Goal: Feedback & Contribution: Submit feedback/report problem

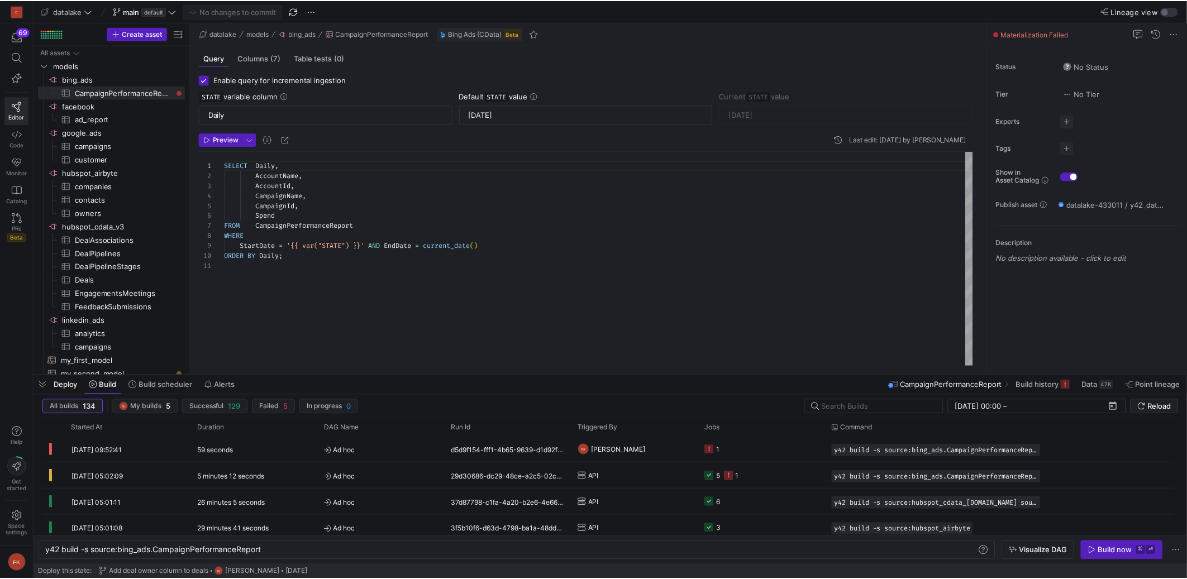
scroll to position [0, 218]
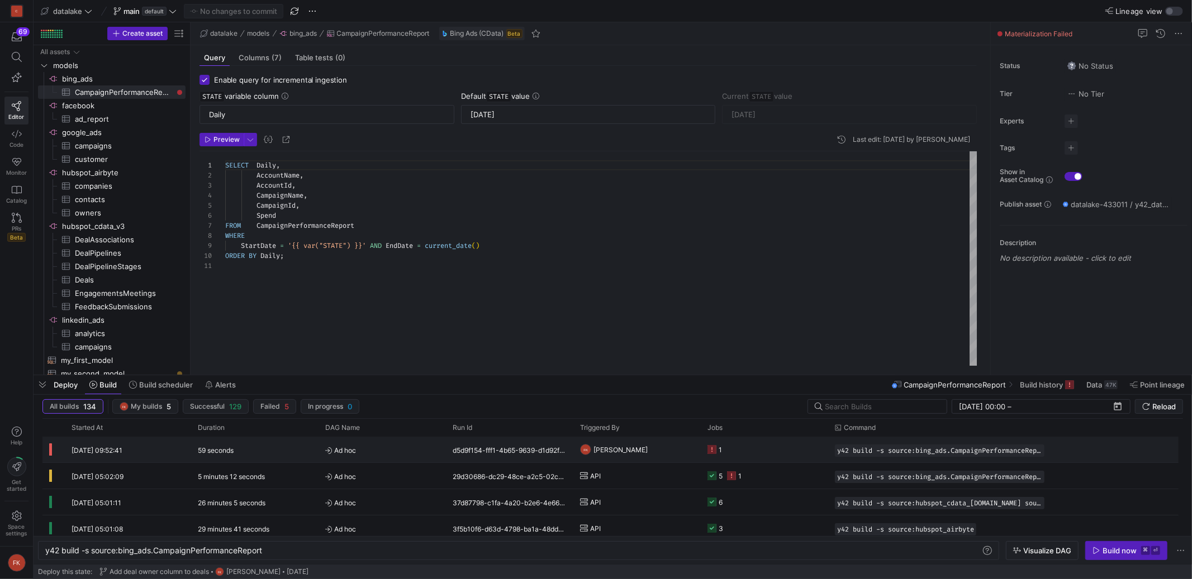
click at [622, 450] on span "[PERSON_NAME]" at bounding box center [620, 450] width 54 height 26
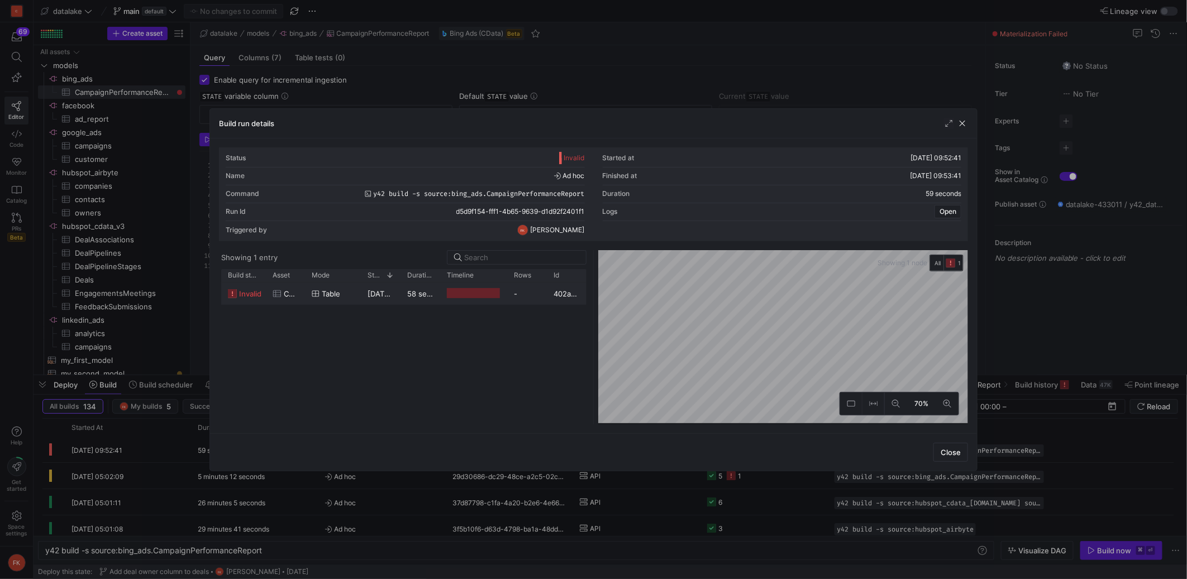
click at [354, 299] on div "Table" at bounding box center [333, 294] width 56 height 22
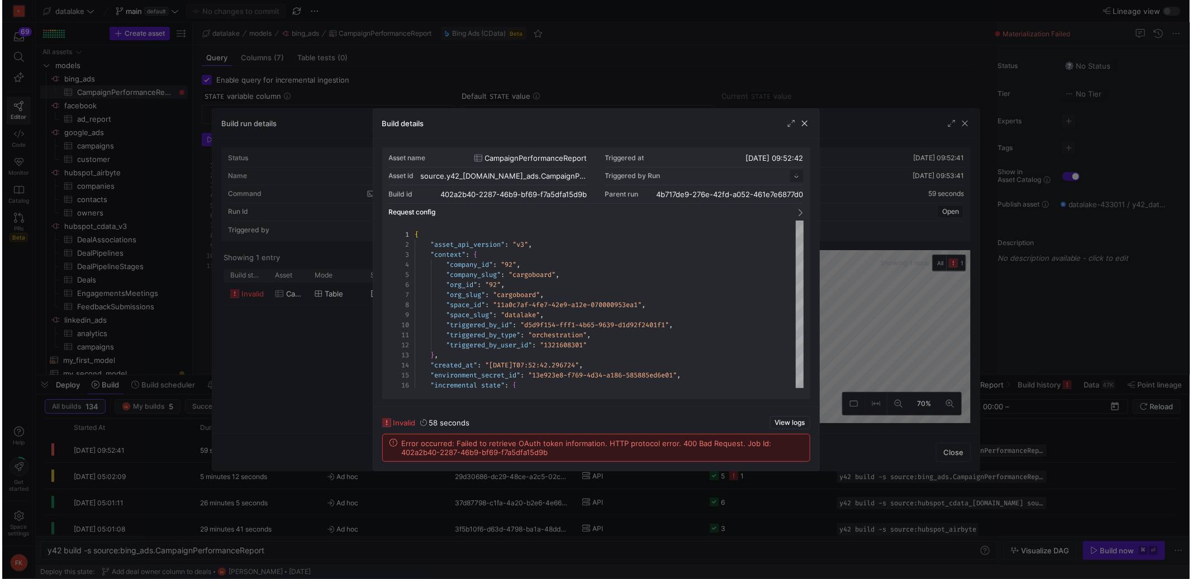
scroll to position [101, 0]
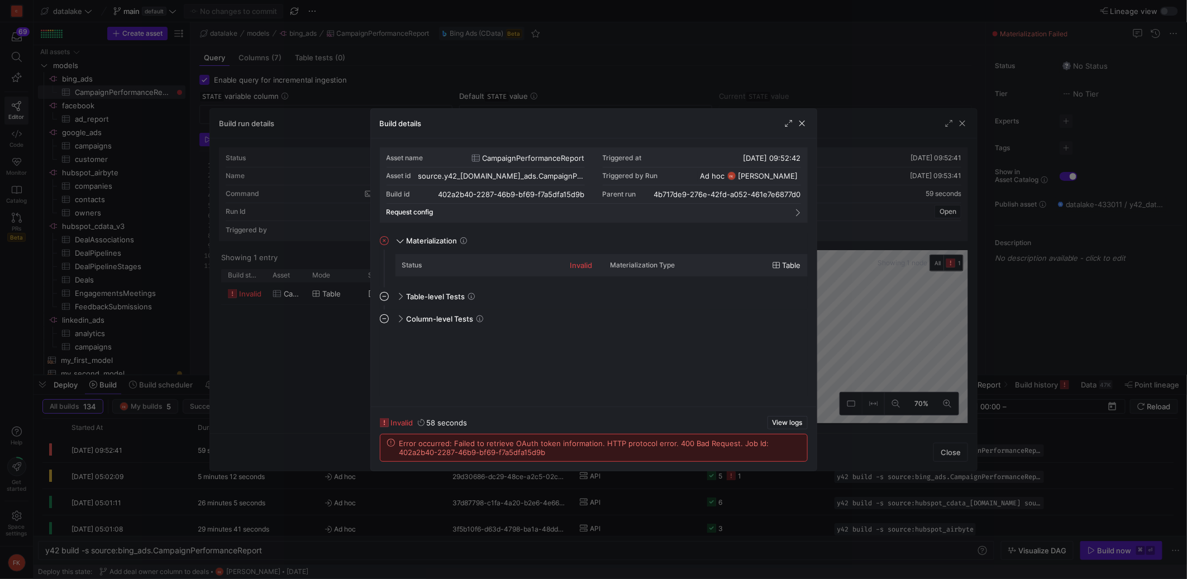
drag, startPoint x: 940, startPoint y: 72, endPoint x: 925, endPoint y: 72, distance: 15.1
click at [940, 72] on div at bounding box center [593, 289] width 1187 height 579
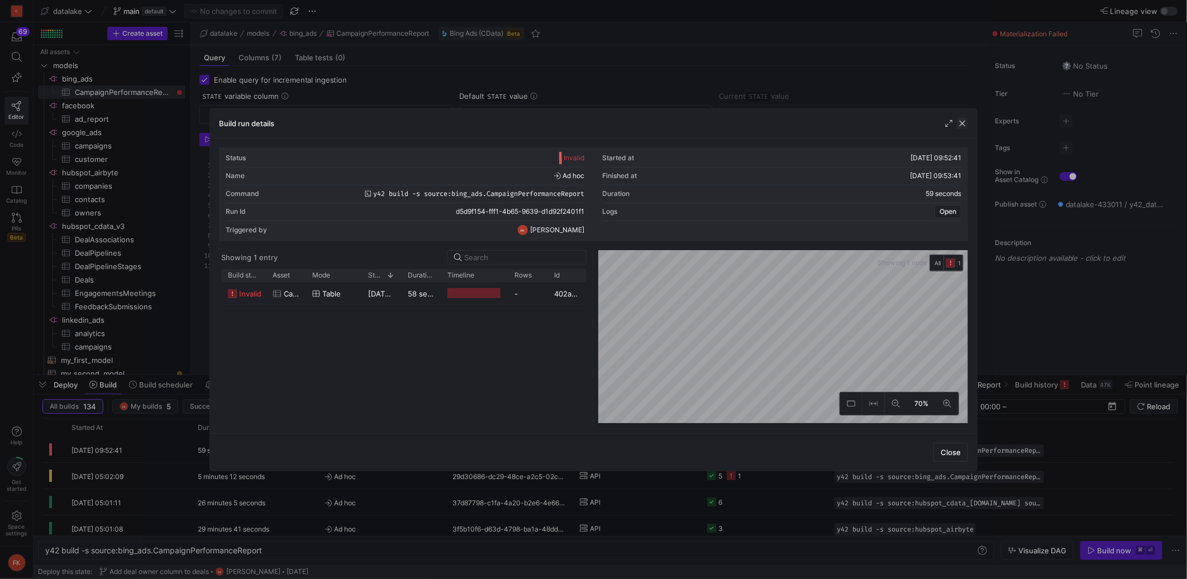
click at [963, 125] on span "button" at bounding box center [962, 123] width 11 height 11
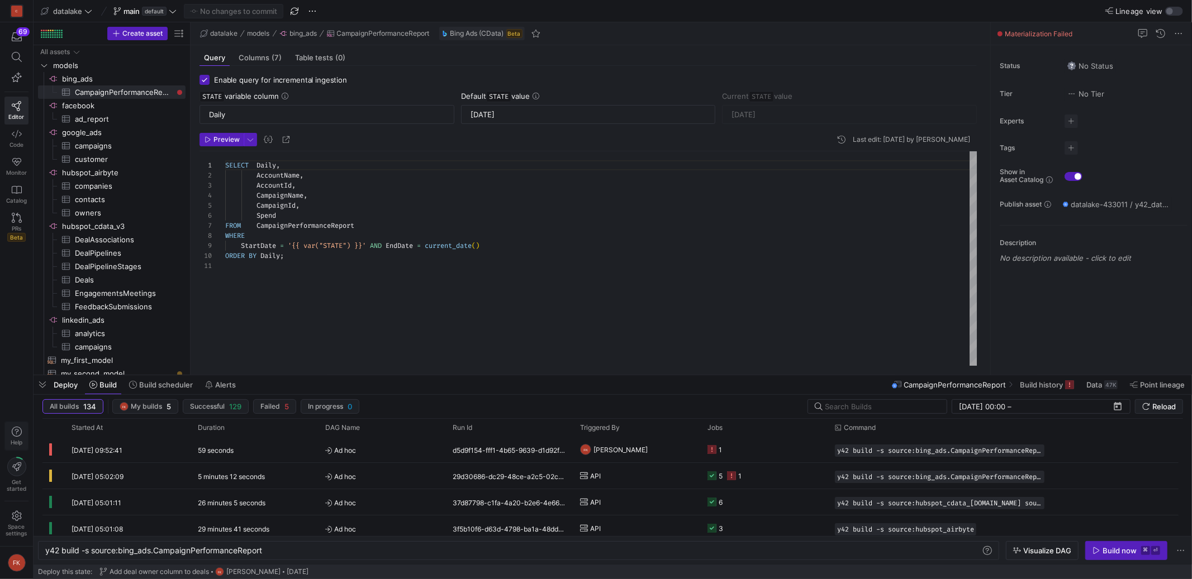
click at [26, 432] on span "button" at bounding box center [16, 436] width 23 height 28
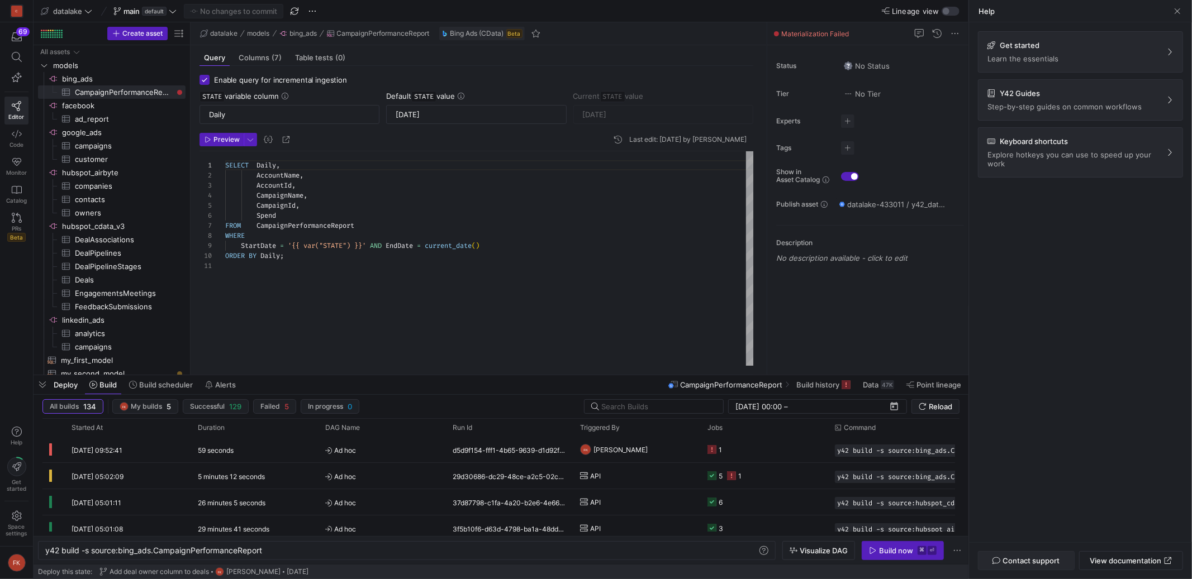
click at [1041, 560] on span "Contact support" at bounding box center [1030, 560] width 57 height 9
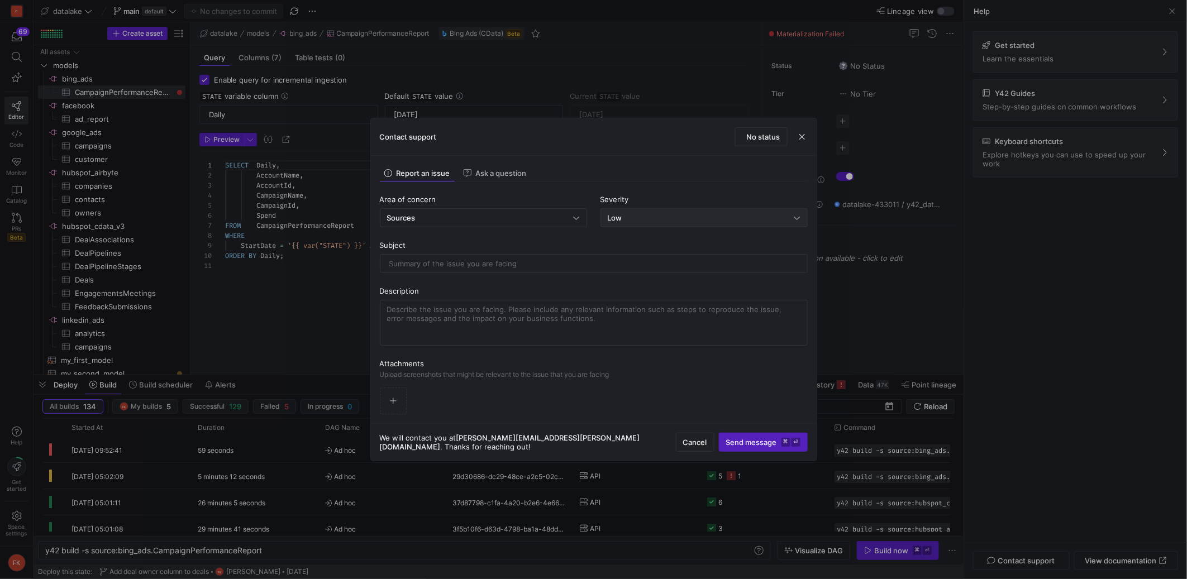
click at [639, 213] on div "Low" at bounding box center [701, 217] width 187 height 9
click at [635, 293] on div "Critical Critical system down" at bounding box center [704, 292] width 197 height 9
click at [613, 262] on input "text" at bounding box center [593, 263] width 409 height 9
type input "Bing ads not working"
click at [401, 396] on span "button" at bounding box center [393, 401] width 26 height 26
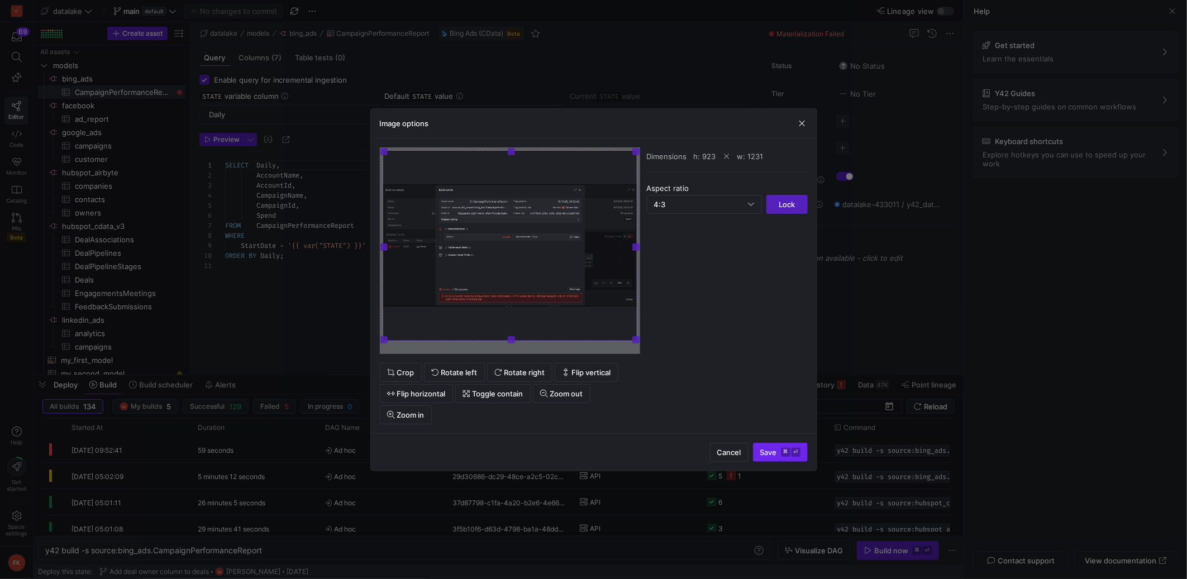
click at [778, 449] on span "Save ⌘ ⏎" at bounding box center [780, 452] width 40 height 9
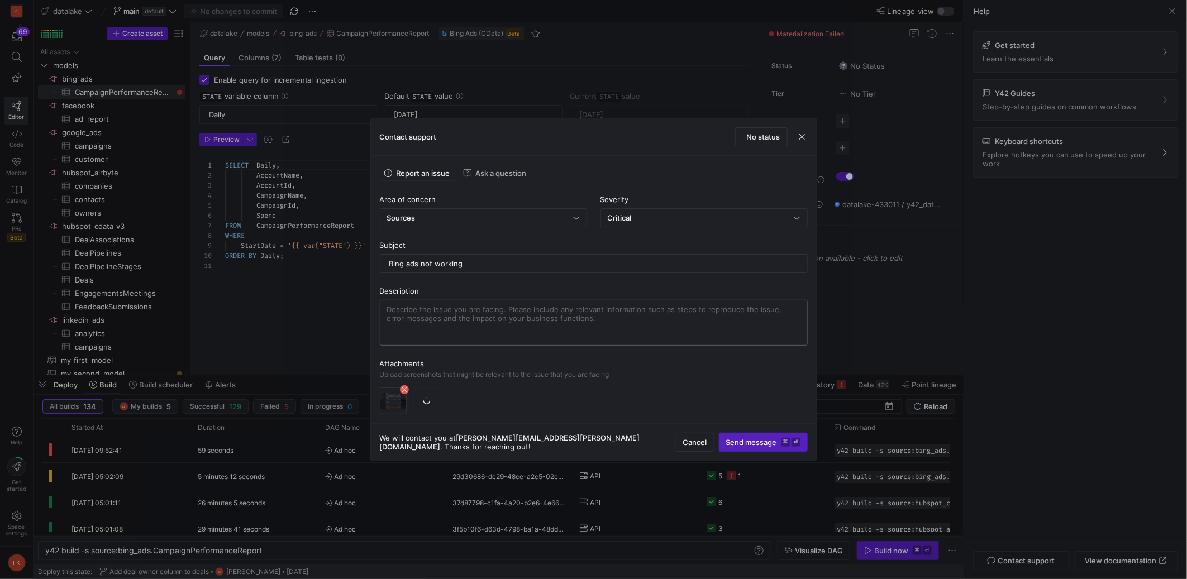
click at [538, 327] on textarea at bounding box center [593, 323] width 413 height 36
type textarea "Hi there, Bing ads asset is failing. Can you please look into it and solve this…"
click at [748, 439] on span "Send message ⌘ ⏎" at bounding box center [763, 442] width 74 height 9
